Goal: Information Seeking & Learning: Learn about a topic

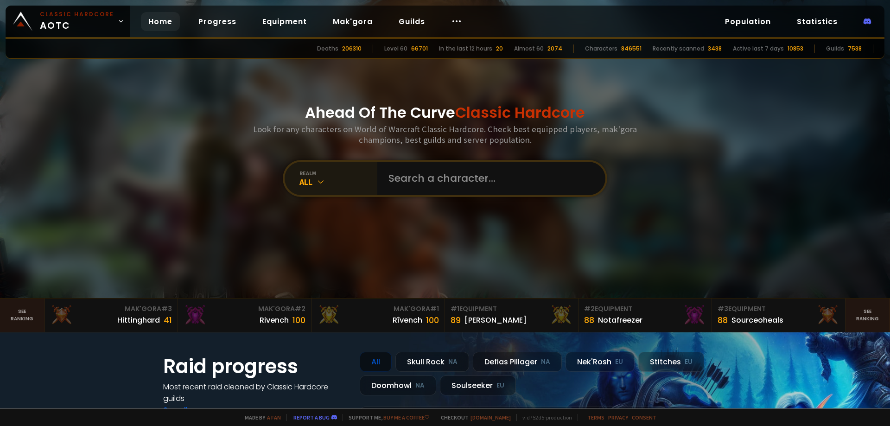
click at [321, 187] on div "realm All" at bounding box center [331, 178] width 93 height 33
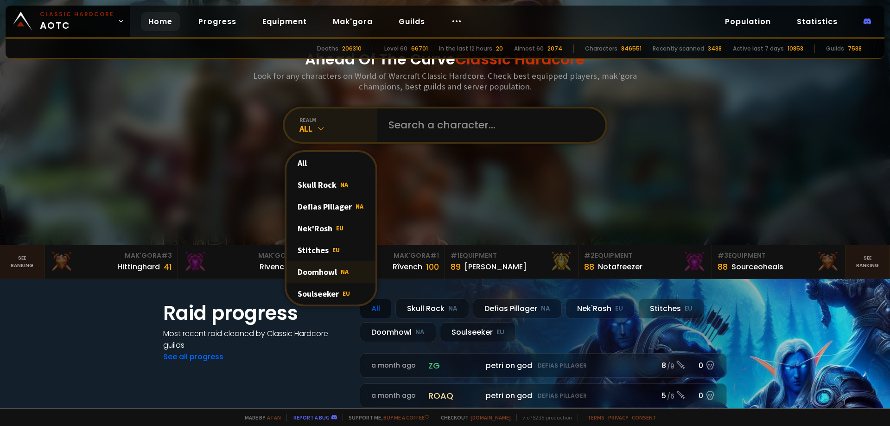
scroll to position [93, 0]
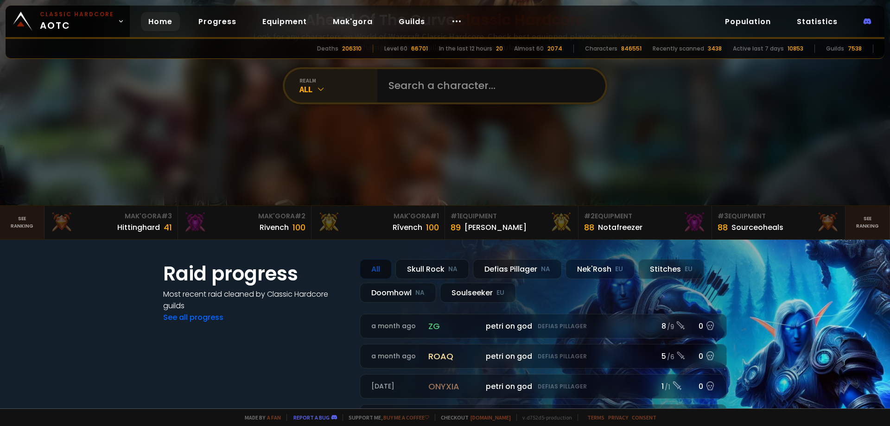
click at [317, 82] on div "realm" at bounding box center [339, 80] width 78 height 7
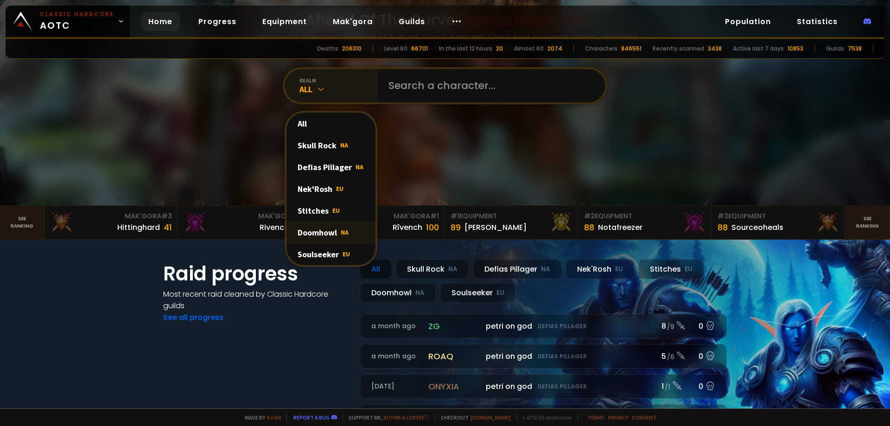
click at [318, 226] on div "Doomhowl NA" at bounding box center [331, 233] width 89 height 22
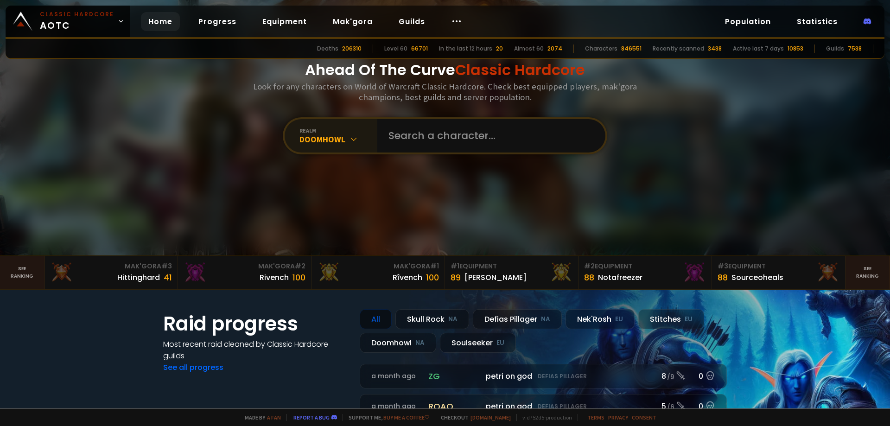
scroll to position [0, 0]
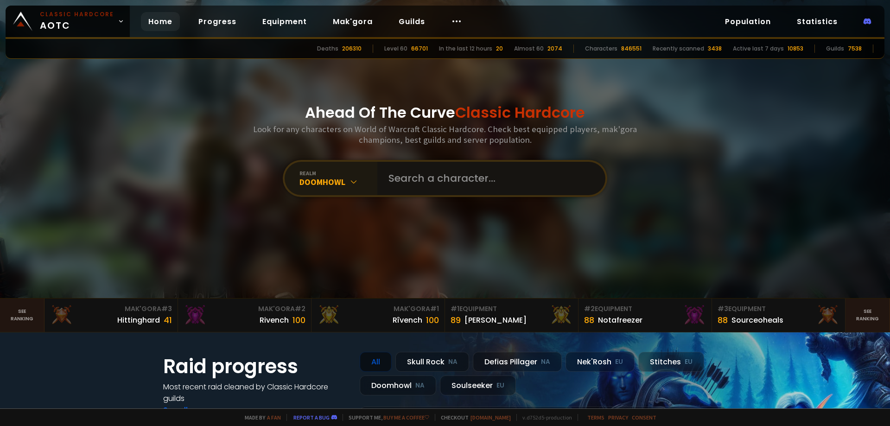
click at [458, 189] on input "text" at bounding box center [488, 178] width 211 height 33
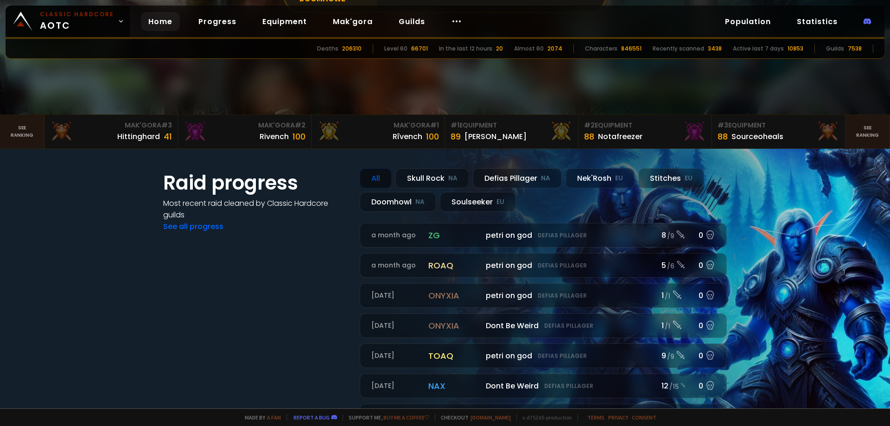
scroll to position [185, 0]
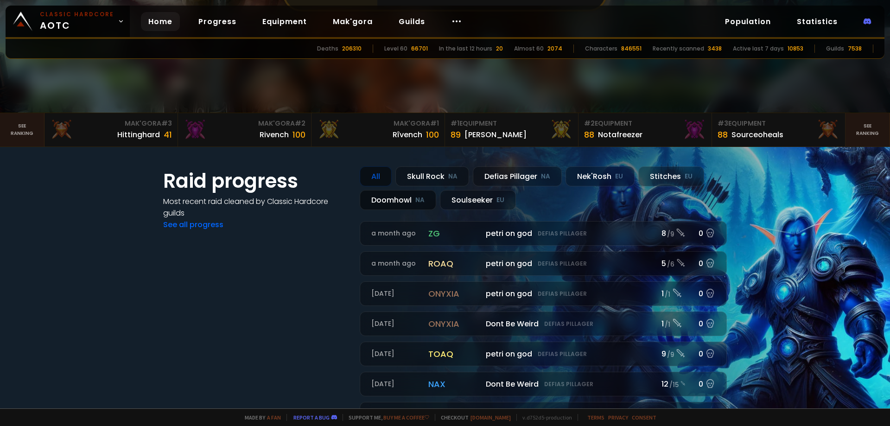
click at [372, 200] on div "Doomhowl NA" at bounding box center [398, 200] width 77 height 20
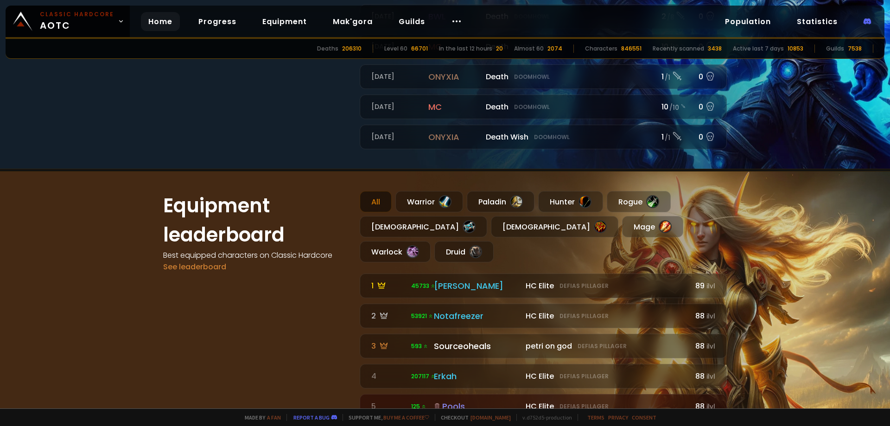
scroll to position [464, 0]
click at [494, 240] on div "Druid" at bounding box center [463, 250] width 59 height 21
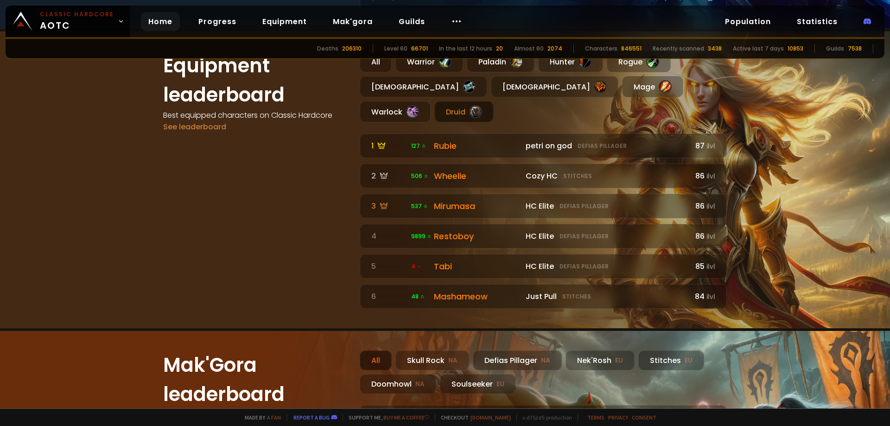
scroll to position [696, 0]
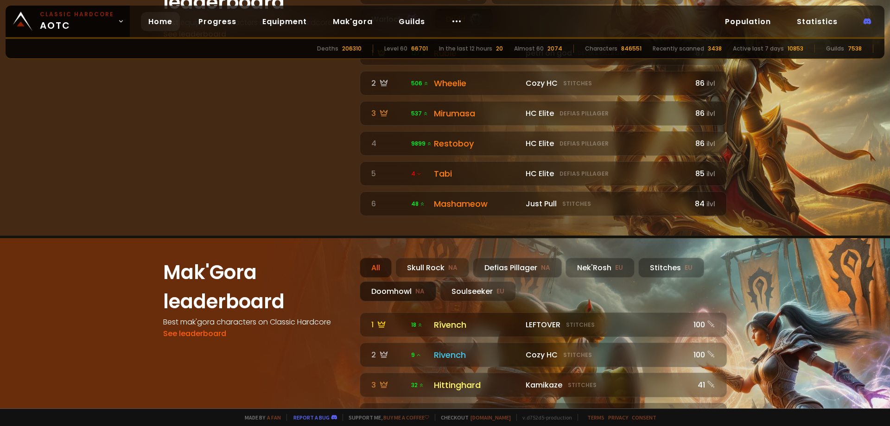
click at [408, 281] on div "Doomhowl NA" at bounding box center [398, 291] width 77 height 20
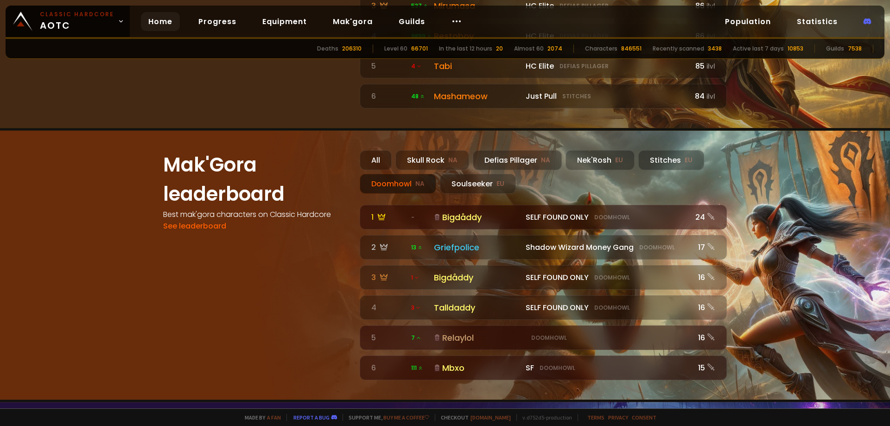
scroll to position [927, 0]
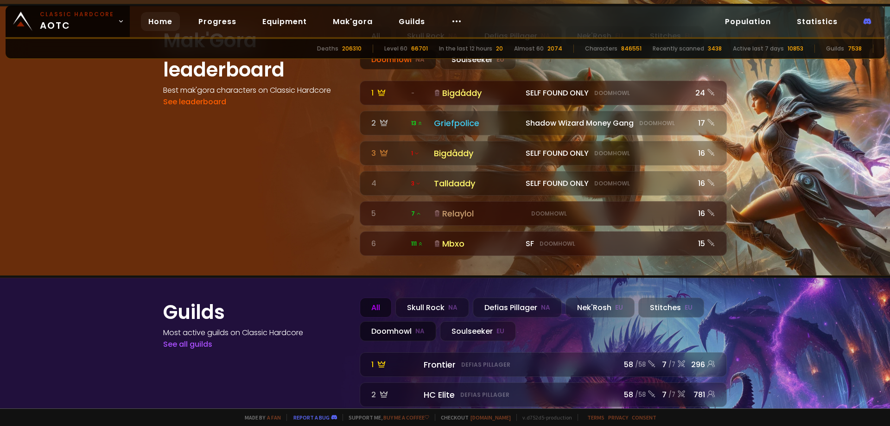
click at [388, 321] on div "Doomhowl NA" at bounding box center [398, 331] width 77 height 20
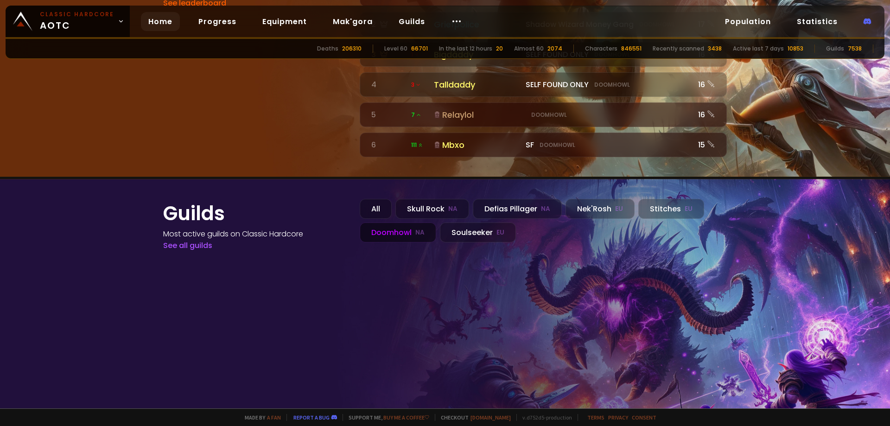
scroll to position [1027, 0]
click at [380, 222] on div "Doomhowl NA" at bounding box center [398, 232] width 77 height 20
